Goal: Task Accomplishment & Management: Manage account settings

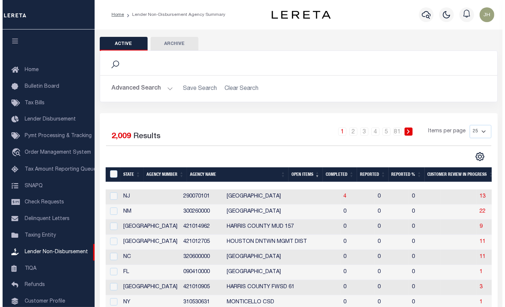
scroll to position [55, 0]
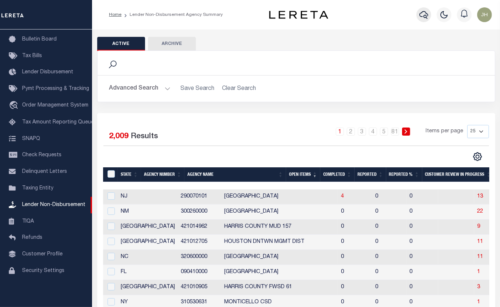
click at [424, 16] on icon "button" at bounding box center [423, 14] width 9 height 9
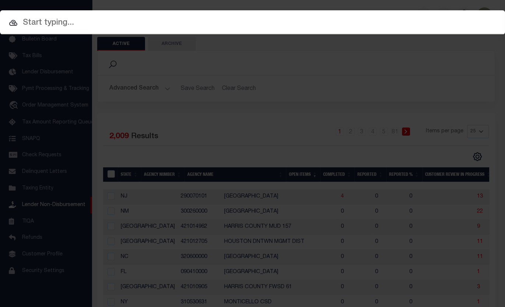
click at [124, 23] on input "text" at bounding box center [252, 23] width 505 height 13
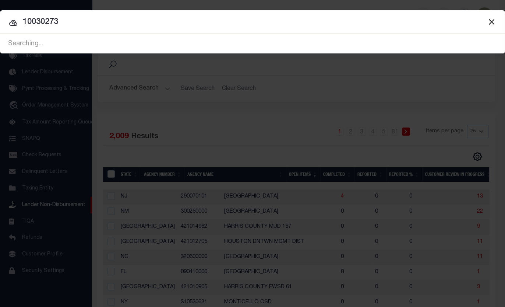
type input "10030273"
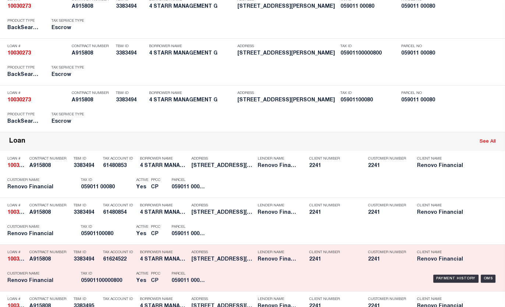
scroll to position [100, 0]
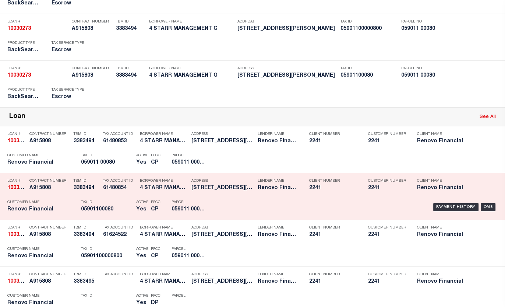
click at [101, 209] on h5 "05901100080" at bounding box center [107, 209] width 52 height 6
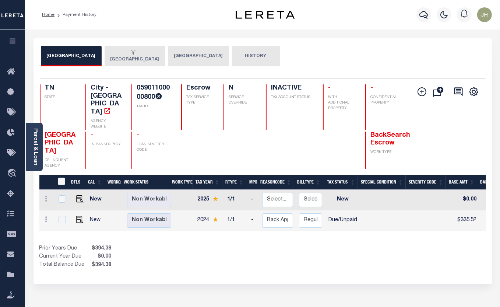
click at [177, 58] on button "[GEOGRAPHIC_DATA]" at bounding box center [198, 56] width 61 height 21
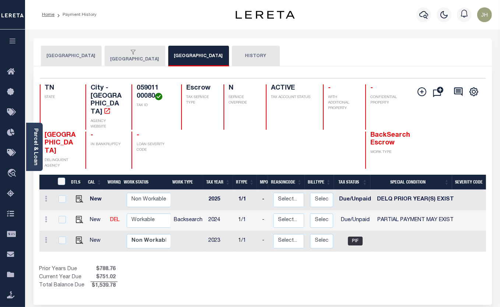
click at [83, 190] on td at bounding box center [78, 200] width 18 height 21
checkbox input "true"
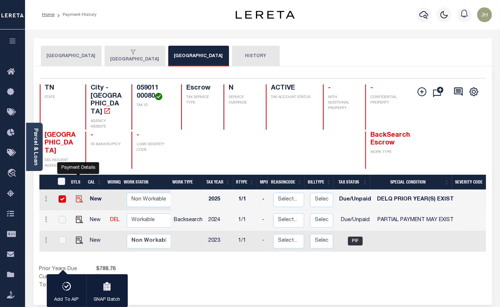
click at [81, 195] on img "" at bounding box center [79, 198] width 7 height 7
checkbox input "false"
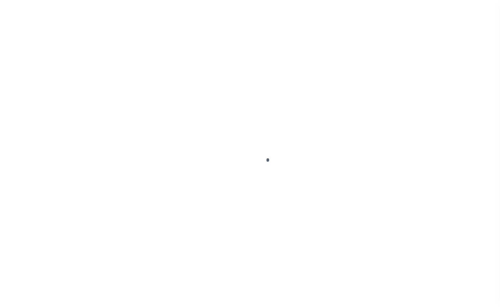
select select "DUE"
select select "18"
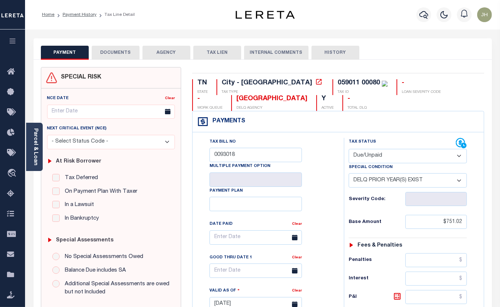
scroll to position [33, 0]
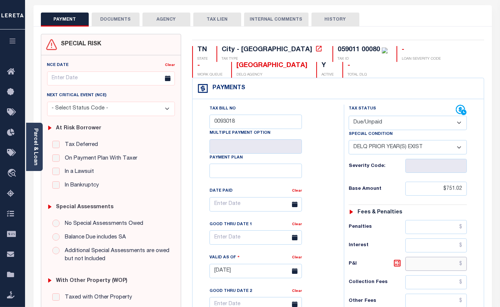
click at [433, 265] on input "text" at bounding box center [436, 264] width 62 height 14
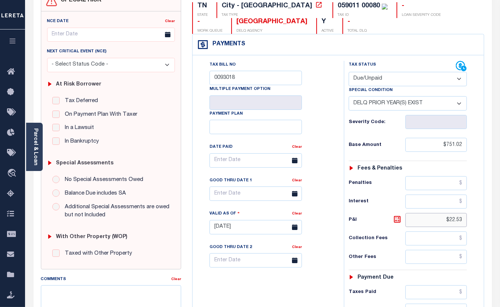
scroll to position [167, 0]
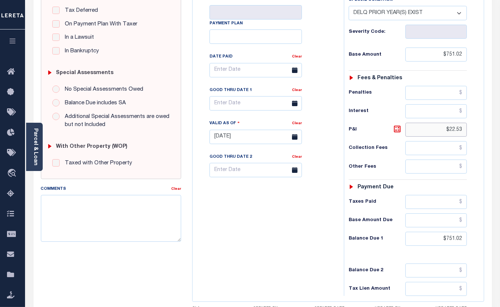
type input "$22.53"
type input "10/14/2025"
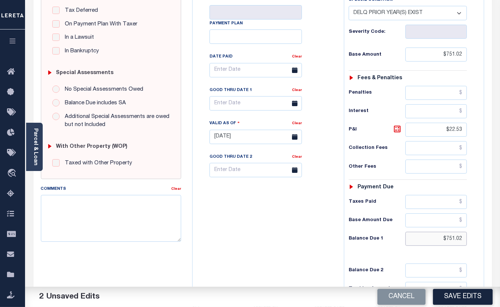
drag, startPoint x: 442, startPoint y: 238, endPoint x: 468, endPoint y: 239, distance: 26.6
click at [468, 239] on div "Tax Status Status - Select Status Code -" at bounding box center [410, 133] width 133 height 325
type input "$773.55"
click at [254, 107] on input "text" at bounding box center [256, 103] width 92 height 14
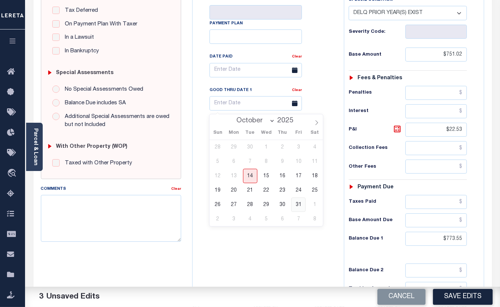
click at [296, 204] on span "31" at bounding box center [298, 204] width 14 height 14
type input "10/31/2025"
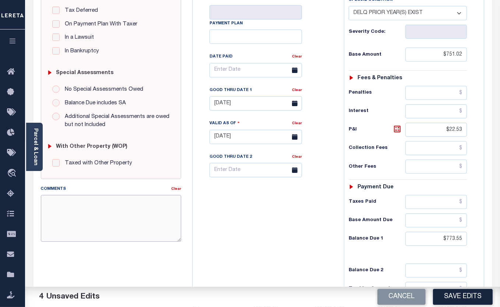
click at [77, 204] on textarea "Comments" at bounding box center [111, 218] width 141 height 46
type textarea "1"
type textarea "p"
type textarea "original bill unpaid"
click at [455, 294] on button "Save Edits" at bounding box center [463, 297] width 60 height 16
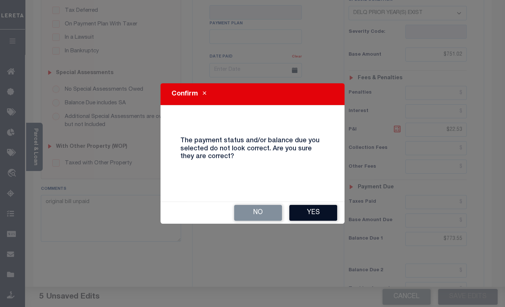
click at [320, 214] on button "Yes" at bounding box center [313, 213] width 48 height 16
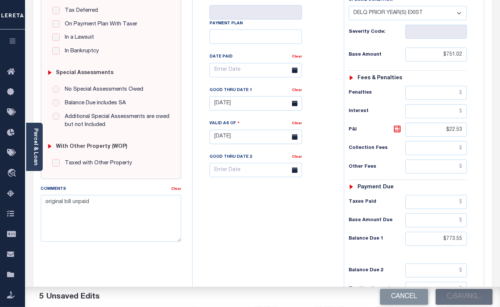
checkbox input "false"
type input "0"
type input "$751.02"
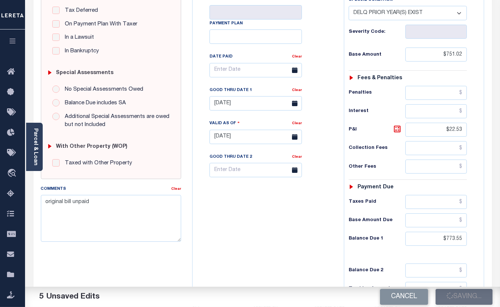
type input "$22.53"
type input "$773.55"
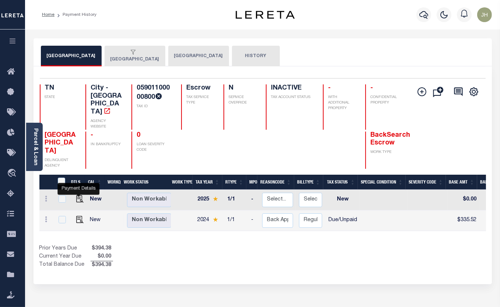
drag, startPoint x: 80, startPoint y: 195, endPoint x: 88, endPoint y: 195, distance: 7.4
click at [80, 216] on img "" at bounding box center [79, 219] width 7 height 7
checkbox input "true"
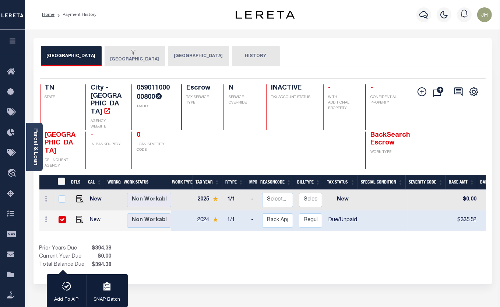
click at [170, 56] on button "[GEOGRAPHIC_DATA]" at bounding box center [198, 56] width 61 height 21
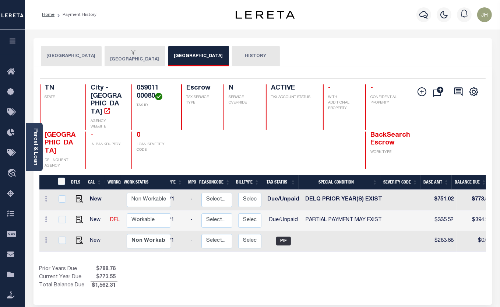
scroll to position [0, 66]
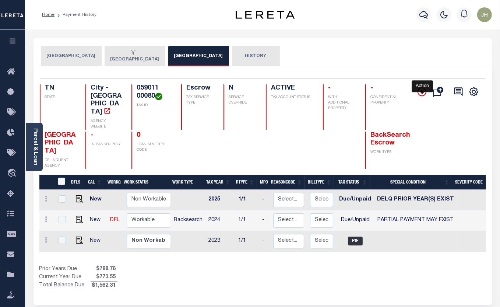
click at [423, 91] on icon "" at bounding box center [422, 91] width 9 height 9
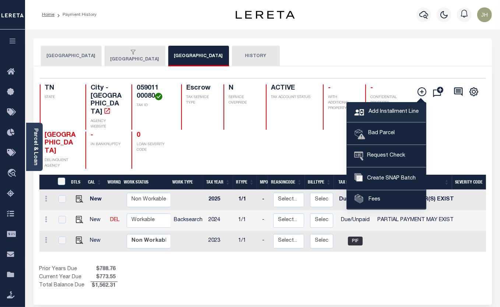
click at [371, 114] on span "Add Installment Line" at bounding box center [393, 112] width 52 height 8
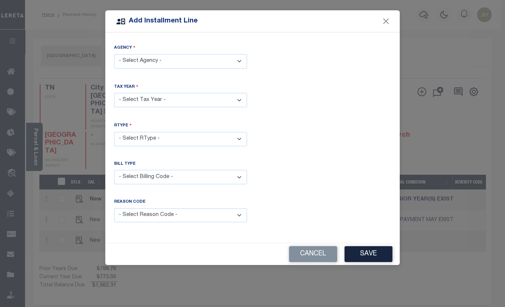
click at [243, 60] on select "- Select Agency - MEMPHIS CITY - City SHELBY COUNTY - County" at bounding box center [180, 61] width 133 height 14
select select "4715704005"
click at [114, 54] on select "- Select Agency - MEMPHIS CITY - City SHELBY COUNTY - County" at bounding box center [180, 61] width 133 height 14
click at [168, 99] on select "- Select Year - 2005 2006 2007 2008 2009 2010 2011 2012 2013 2014 2015 2016 201…" at bounding box center [180, 100] width 133 height 14
select select "2024"
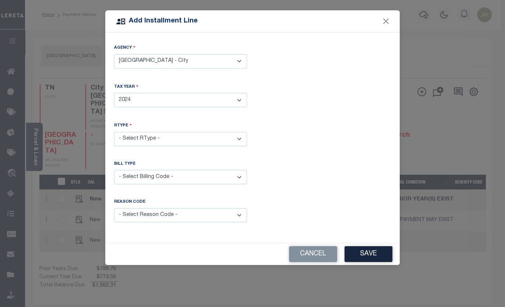
click at [114, 93] on select "- Select Year - 2005 2006 2007 2008 2009 2010 2011 2012 2013 2014 2015 2016 201…" at bounding box center [180, 100] width 133 height 14
click at [240, 136] on select "- Select RType - 1/1" at bounding box center [180, 139] width 133 height 14
select select "0"
click at [114, 132] on select "- Select RType - 1/1" at bounding box center [180, 139] width 133 height 14
click at [202, 175] on select "- Select Billing Code - Regular Delinquent Supplemental Corrected/Adjusted Bill…" at bounding box center [180, 177] width 133 height 14
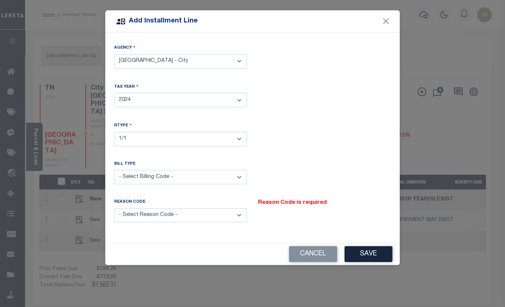
select select "1"
click at [114, 170] on select "- Select Billing Code - Regular Delinquent Supplemental Corrected/Adjusted Bill…" at bounding box center [180, 177] width 133 height 14
click at [162, 214] on select "- Select Reason Code - Payment Reversal Taxable Value Change Assessment Change …" at bounding box center [180, 215] width 133 height 14
select select "12"
click at [114, 208] on select "- Select Reason Code - Payment Reversal Taxable Value Change Assessment Change …" at bounding box center [180, 215] width 133 height 14
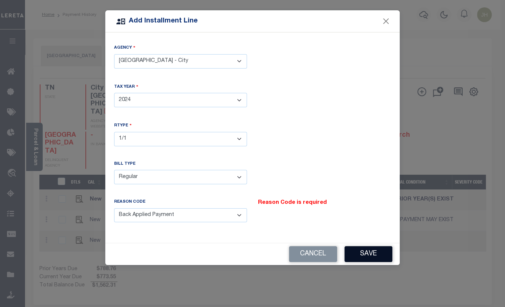
click at [363, 250] on button "Save" at bounding box center [369, 254] width 48 height 16
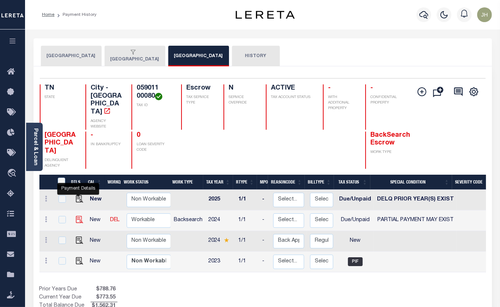
click at [81, 216] on img at bounding box center [79, 219] width 7 height 7
checkbox input "true"
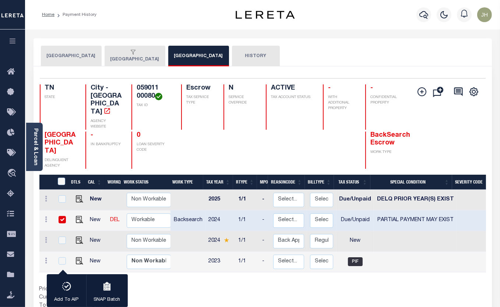
click at [60, 216] on input "checkbox" at bounding box center [62, 219] width 7 height 7
checkbox input "false"
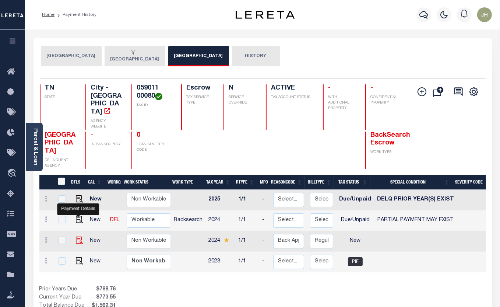
click at [81, 236] on img at bounding box center [79, 239] width 7 height 7
checkbox input "true"
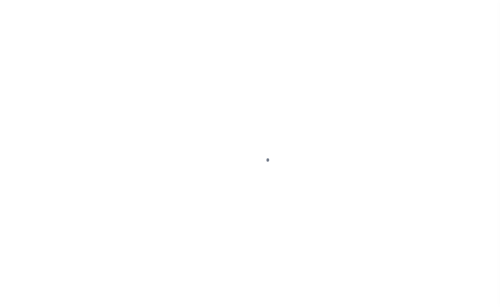
select select "DUE"
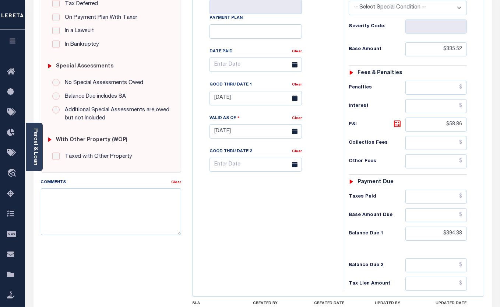
scroll to position [234, 0]
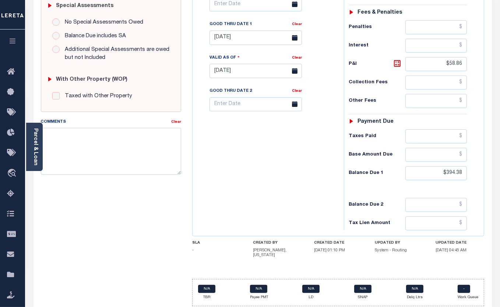
click at [122, 258] on div "SPECIAL RISK NCE Date Clear - Select Status Code -" at bounding box center [111, 72] width 152 height 479
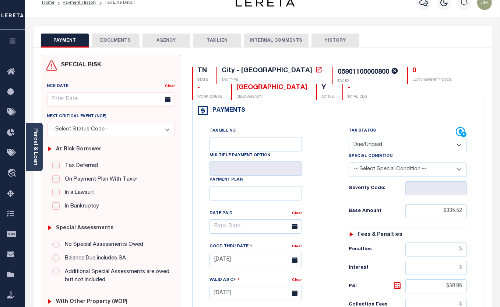
scroll to position [0, 0]
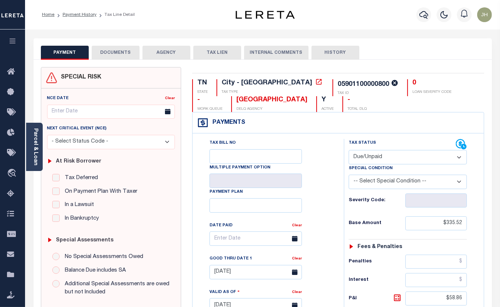
drag, startPoint x: 180, startPoint y: 20, endPoint x: 178, endPoint y: 24, distance: 4.3
click at [180, 20] on div "Home Payment History Tax Line Detail" at bounding box center [131, 14] width 191 height 15
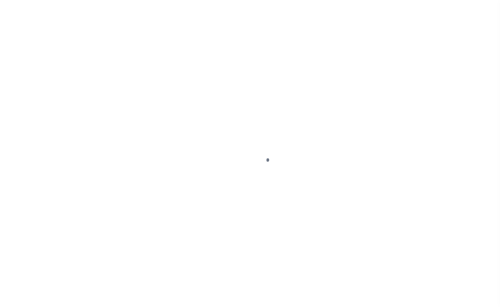
select select "DUE"
select select "15"
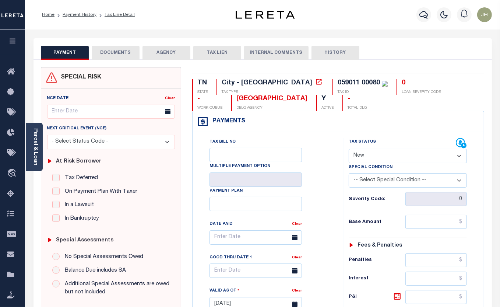
click at [384, 158] on select "- Select Status Code - Open Due/Unpaid Paid Incomplete No Tax Due Internal Refu…" at bounding box center [408, 156] width 119 height 14
select select "DUE"
click at [349, 149] on select "- Select Status Code - Open Due/Unpaid Paid Incomplete No Tax Due Internal Refu…" at bounding box center [408, 156] width 119 height 14
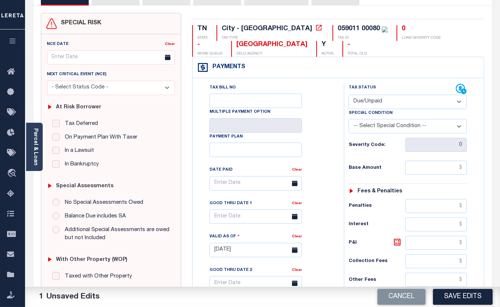
scroll to position [67, 0]
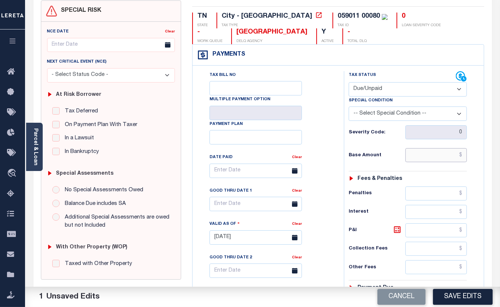
click at [431, 158] on input "text" at bounding box center [436, 155] width 62 height 14
click at [418, 158] on input "text" at bounding box center [436, 155] width 62 height 14
type input "$71.39"
click at [422, 232] on input "text" at bounding box center [436, 230] width 62 height 14
drag, startPoint x: 425, startPoint y: 230, endPoint x: 408, endPoint y: 226, distance: 16.5
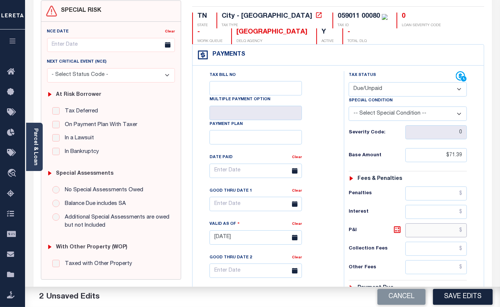
click at [425, 230] on input "text" at bounding box center [436, 230] width 62 height 14
type input "$64.11"
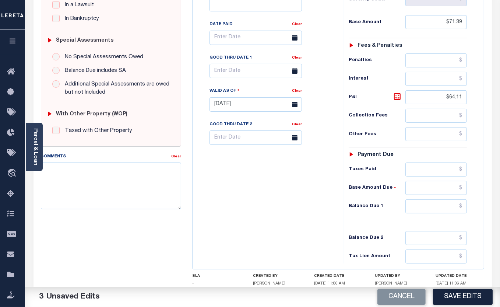
scroll to position [201, 0]
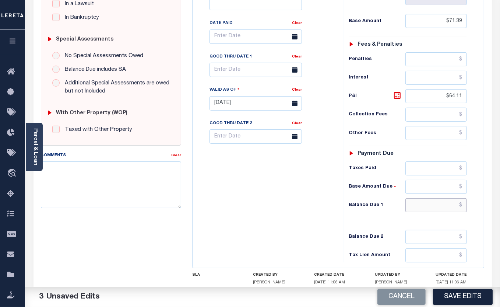
click at [411, 205] on input "text" at bounding box center [436, 205] width 62 height 14
type input "$135.50"
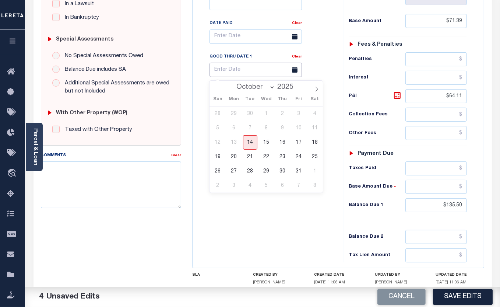
click at [251, 75] on input "text" at bounding box center [256, 70] width 92 height 14
click at [298, 170] on span "31" at bounding box center [298, 171] width 14 height 14
type input "10/31/2025"
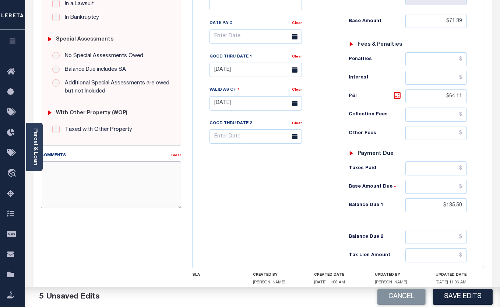
click at [95, 186] on textarea "Comments" at bounding box center [111, 184] width 141 height 46
type textarea "o"
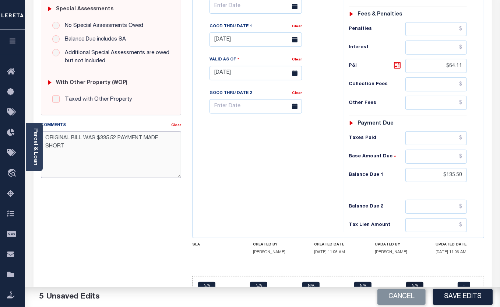
scroll to position [250, 0]
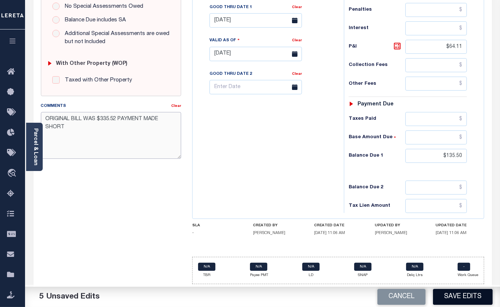
type textarea "ORIGINAL BILL WAS $335.52 PAYMENT MADE SHORT"
click at [456, 295] on button "Save Edits" at bounding box center [463, 297] width 60 height 16
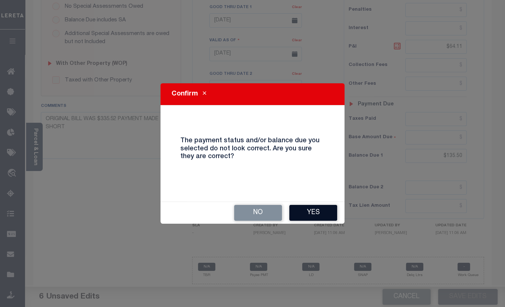
click at [306, 209] on button "Yes" at bounding box center [313, 213] width 48 height 16
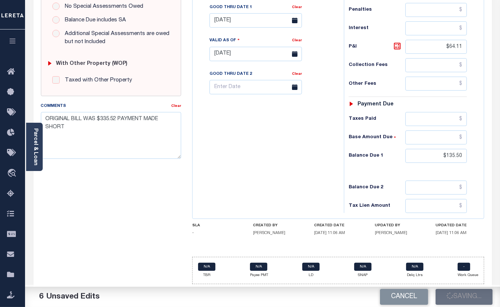
checkbox input "false"
type input "$71.39"
type input "$64.11"
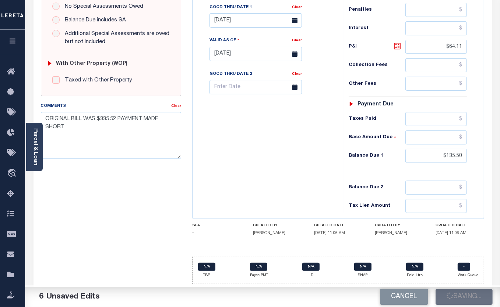
type input "$135.5"
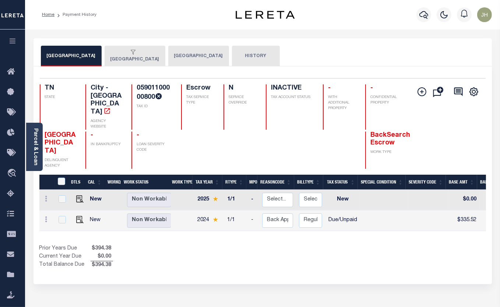
click at [168, 58] on button "[GEOGRAPHIC_DATA]" at bounding box center [198, 56] width 61 height 21
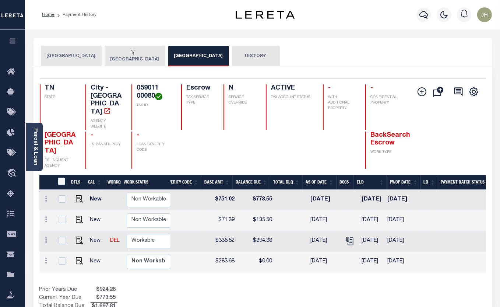
scroll to position [0, 285]
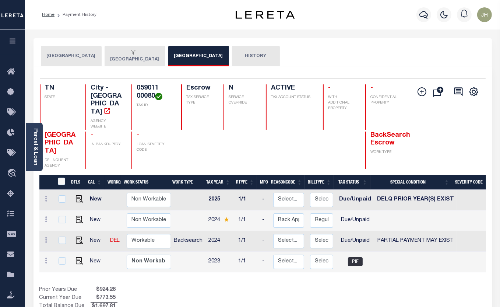
click at [58, 59] on button "[GEOGRAPHIC_DATA]" at bounding box center [71, 56] width 61 height 21
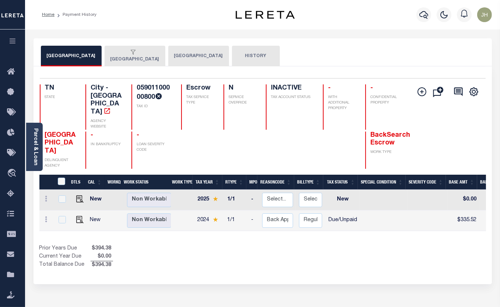
drag, startPoint x: 272, startPoint y: 210, endPoint x: 354, endPoint y: 221, distance: 83.2
click at [354, 221] on div "DTLS CAL WorkQ Work Status Work Type Tax Year RType MPO ReasonCode BillType Tax…" at bounding box center [262, 222] width 447 height 95
click at [171, 55] on button "[GEOGRAPHIC_DATA]" at bounding box center [198, 56] width 61 height 21
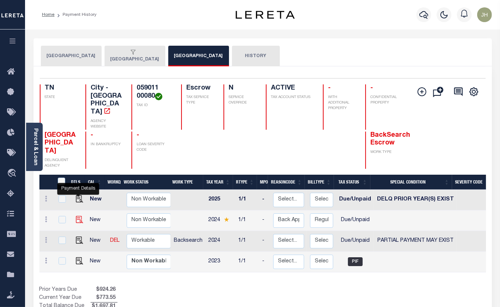
click at [81, 216] on img "" at bounding box center [79, 219] width 7 height 7
checkbox input "true"
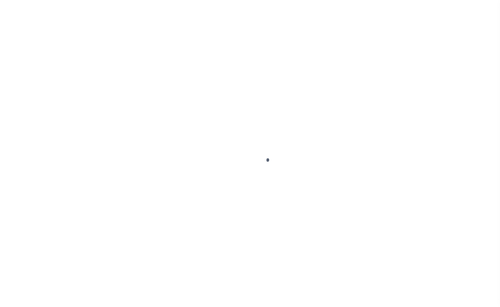
select select "DUE"
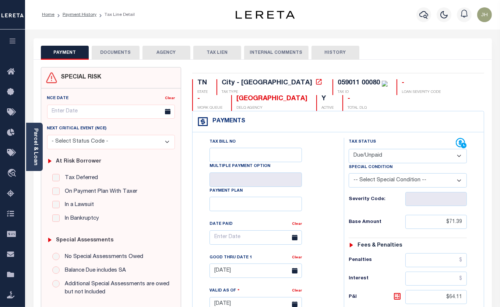
click at [396, 181] on select "-- Select Special Condition -- 3RD PARTY TAX LIEN AGENCY TAX LIEN (A.K.A Inside…" at bounding box center [408, 180] width 119 height 14
select select "15"
click at [349, 174] on select "-- Select Special Condition -- 3RD PARTY TAX LIEN AGENCY TAX LIEN (A.K.A Inside…" at bounding box center [408, 180] width 119 height 14
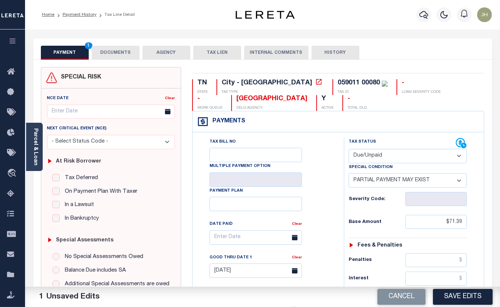
click at [458, 182] on select "-- Select Special Condition -- 3RD PARTY TAX LIEN AGENCY TAX LIEN (A.K.A Inside…" at bounding box center [408, 180] width 119 height 14
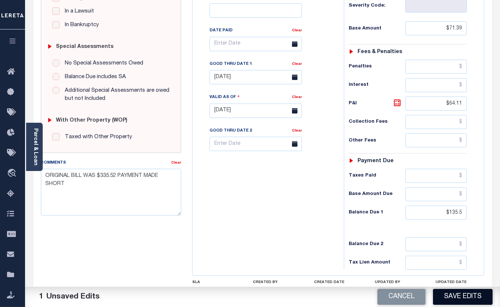
scroll to position [201, 0]
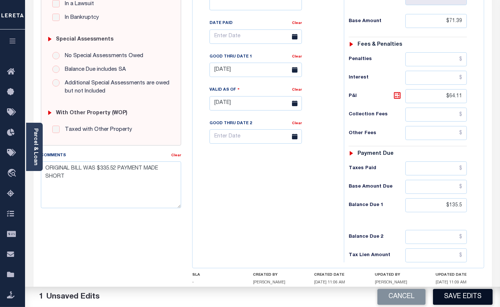
click at [457, 296] on button "Save Edits" at bounding box center [463, 297] width 60 height 16
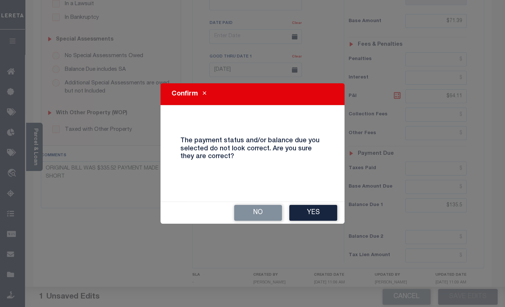
drag, startPoint x: 316, startPoint y: 215, endPoint x: 324, endPoint y: 214, distance: 8.1
click at [316, 215] on button "Yes" at bounding box center [313, 213] width 48 height 16
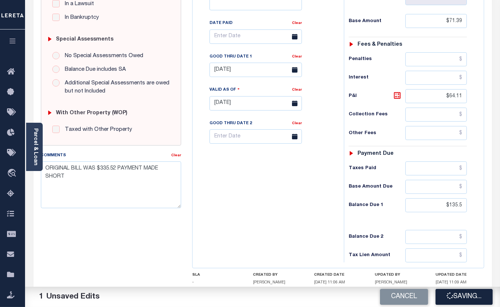
checkbox input "false"
type input "$71.39"
type input "$64.11"
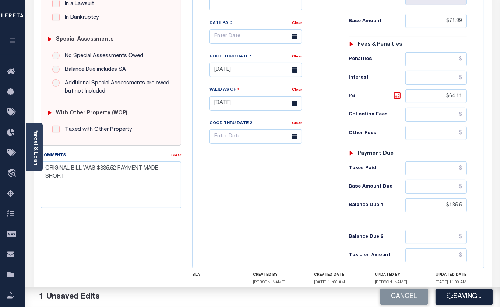
type input "$135.5"
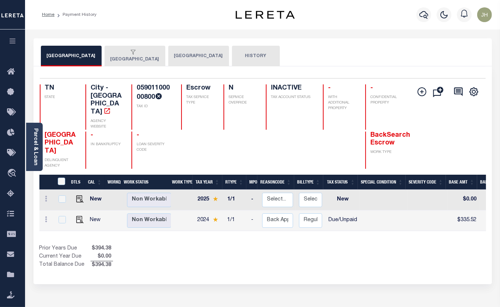
click at [168, 53] on button "[GEOGRAPHIC_DATA]" at bounding box center [198, 56] width 61 height 21
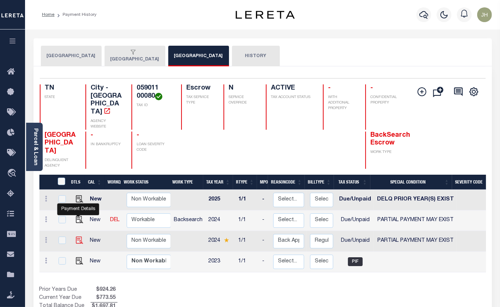
click at [77, 236] on img "" at bounding box center [79, 239] width 7 height 7
checkbox input "true"
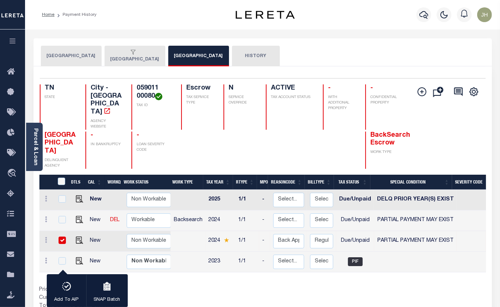
click at [59, 236] on input "checkbox" at bounding box center [62, 239] width 7 height 7
checkbox input "false"
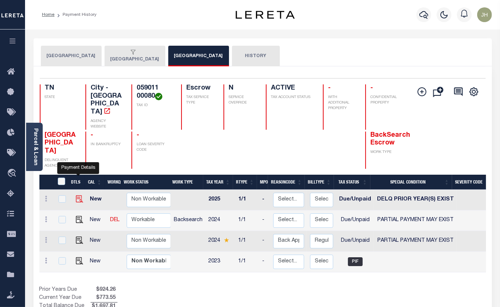
click at [79, 195] on img "" at bounding box center [79, 198] width 7 height 7
checkbox input "true"
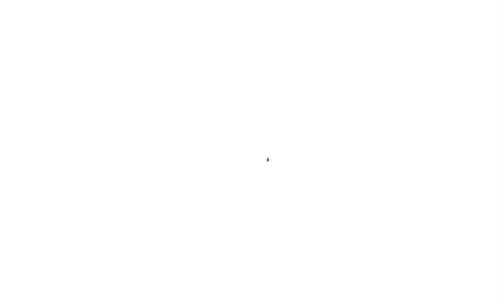
select select "DUE"
select select "15"
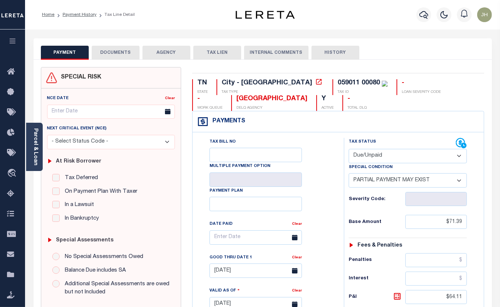
click at [118, 53] on button "DOCUMENTS" at bounding box center [116, 53] width 48 height 14
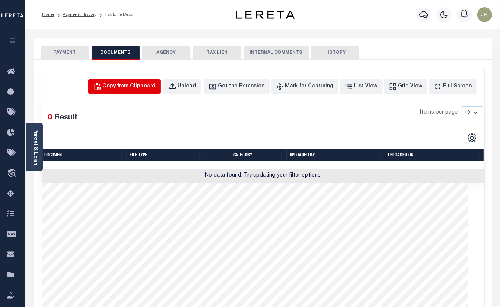
click at [154, 87] on div "Copy from Clipboard" at bounding box center [129, 86] width 53 height 8
select select "POP"
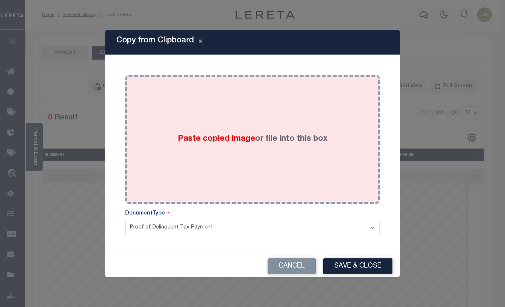
click at [197, 166] on div "Paste copied image or file into this box" at bounding box center [253, 139] width 244 height 118
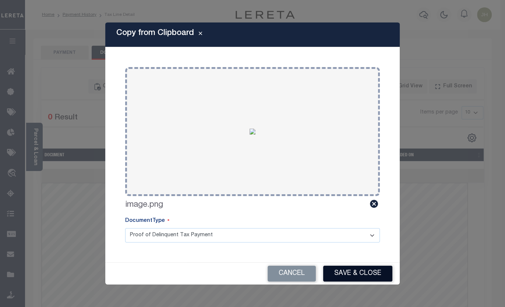
click at [356, 275] on button "Save & Close" at bounding box center [357, 274] width 69 height 16
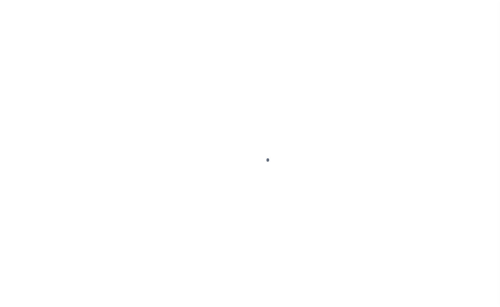
select select "DUE"
select select "18"
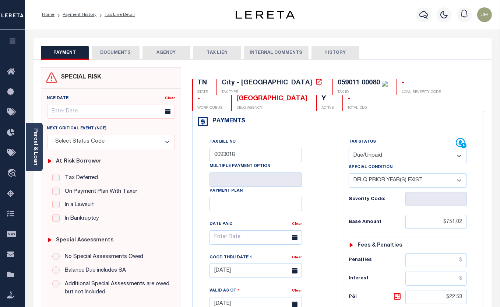
click at [121, 53] on button "DOCUMENTS" at bounding box center [116, 53] width 48 height 14
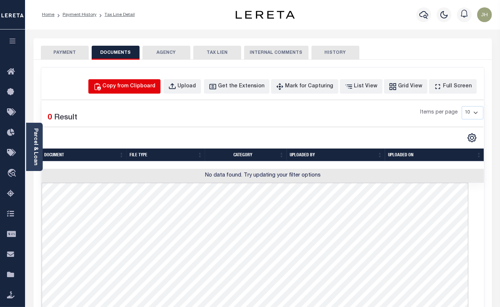
click at [145, 88] on div "Copy from Clipboard" at bounding box center [129, 86] width 53 height 8
select select "POP"
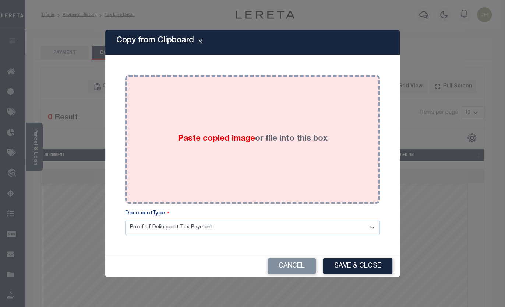
click at [206, 156] on div "Paste copied image or file into this box" at bounding box center [253, 139] width 244 height 118
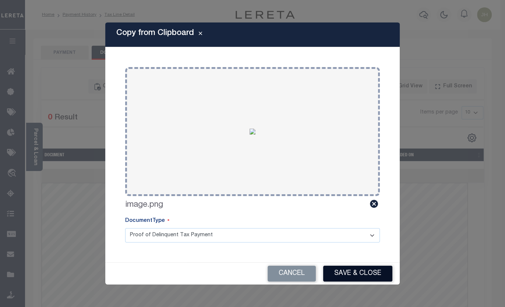
click at [361, 274] on button "Save & Close" at bounding box center [357, 274] width 69 height 16
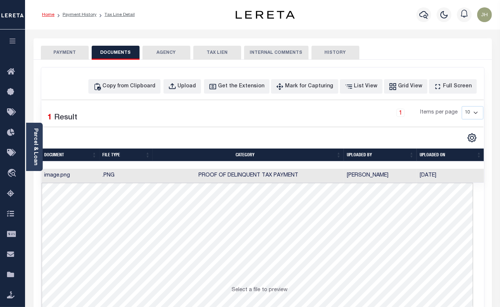
click at [51, 15] on link "Home" at bounding box center [48, 15] width 13 height 4
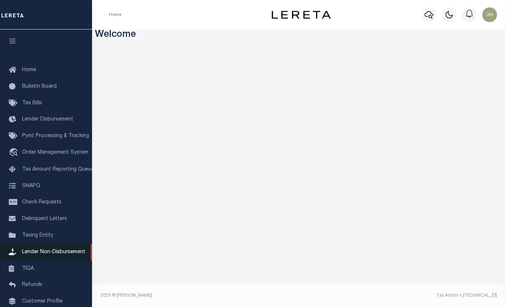
click at [53, 254] on span "Lender Non-Disbursement" at bounding box center [53, 251] width 63 height 5
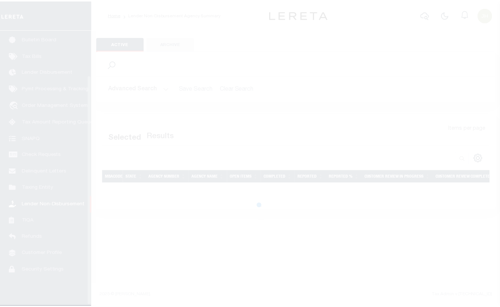
scroll to position [55, 0]
